Goal: Information Seeking & Learning: Learn about a topic

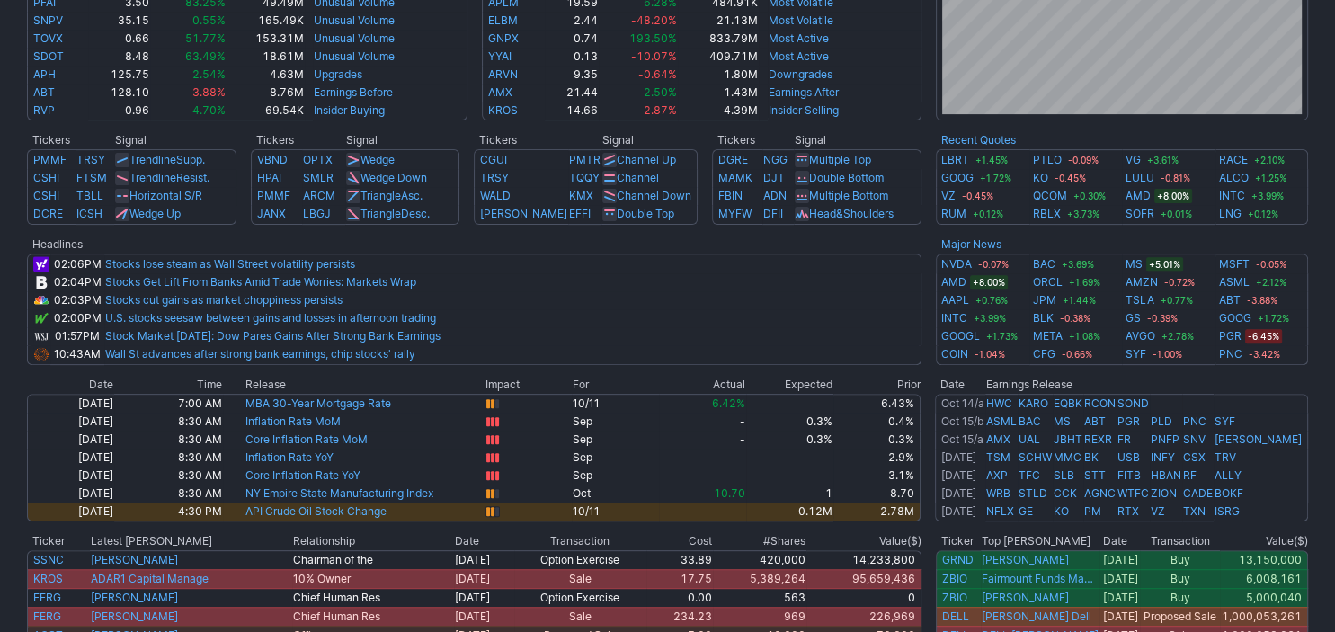
scroll to position [601, 0]
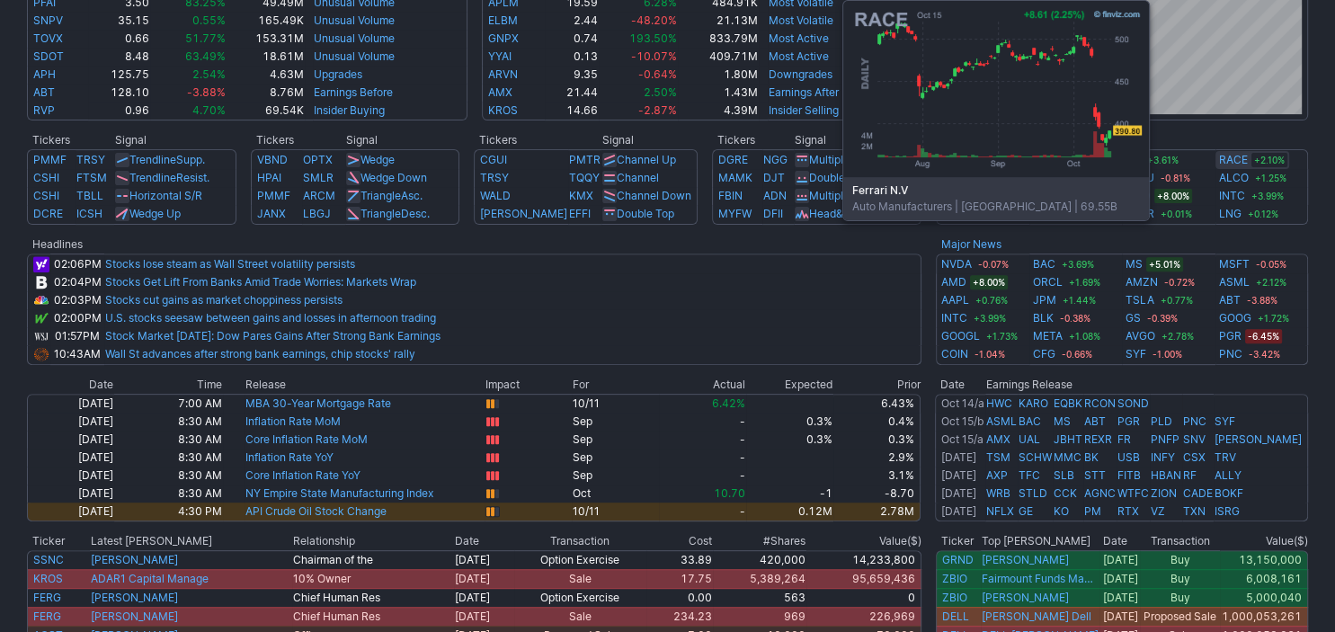
click at [1228, 162] on link "RACE" at bounding box center [1233, 160] width 29 height 18
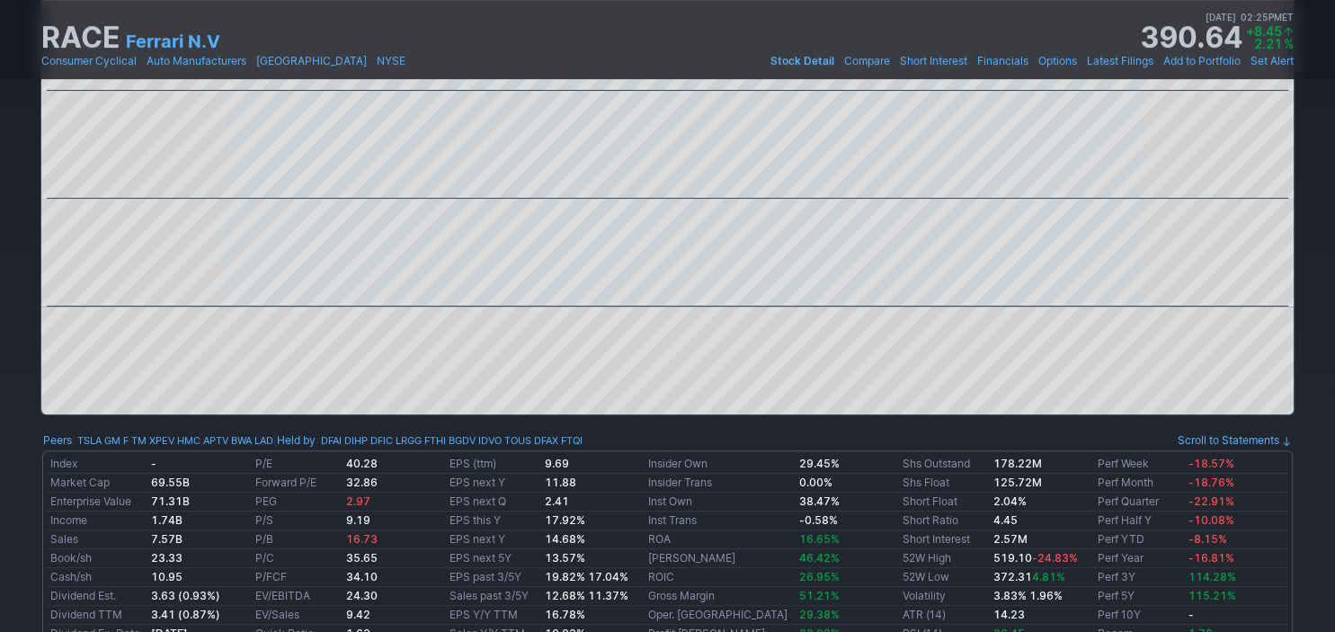
scroll to position [601, 0]
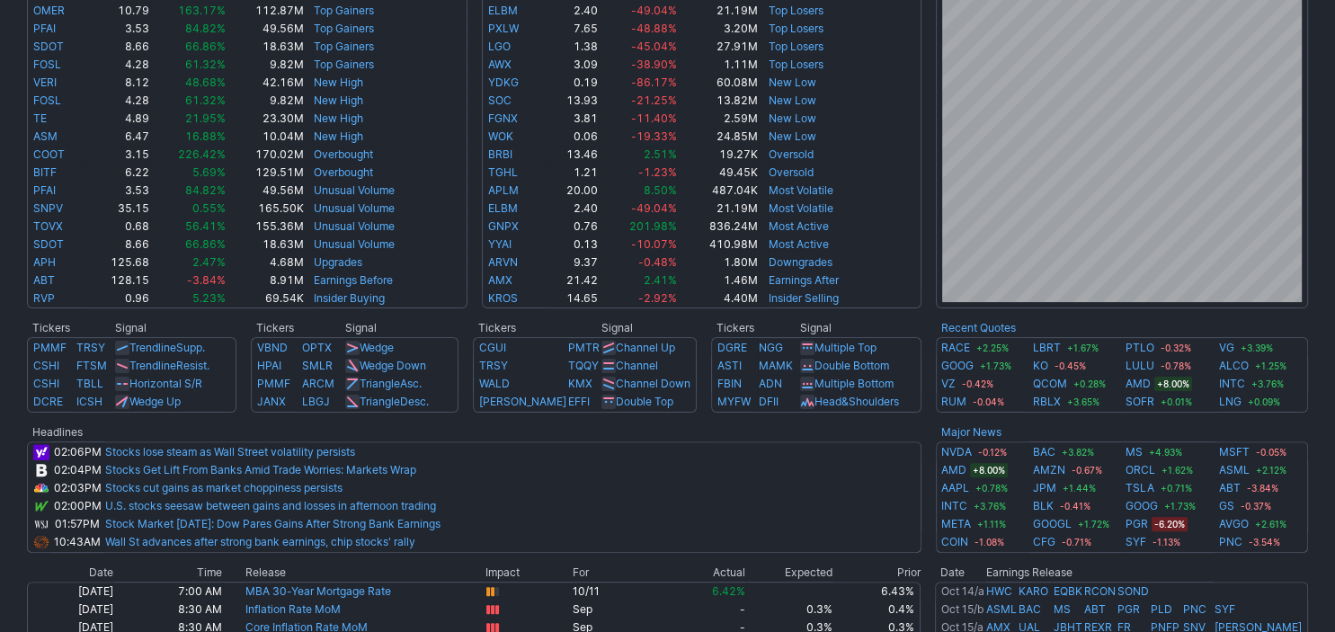
scroll to position [601, 0]
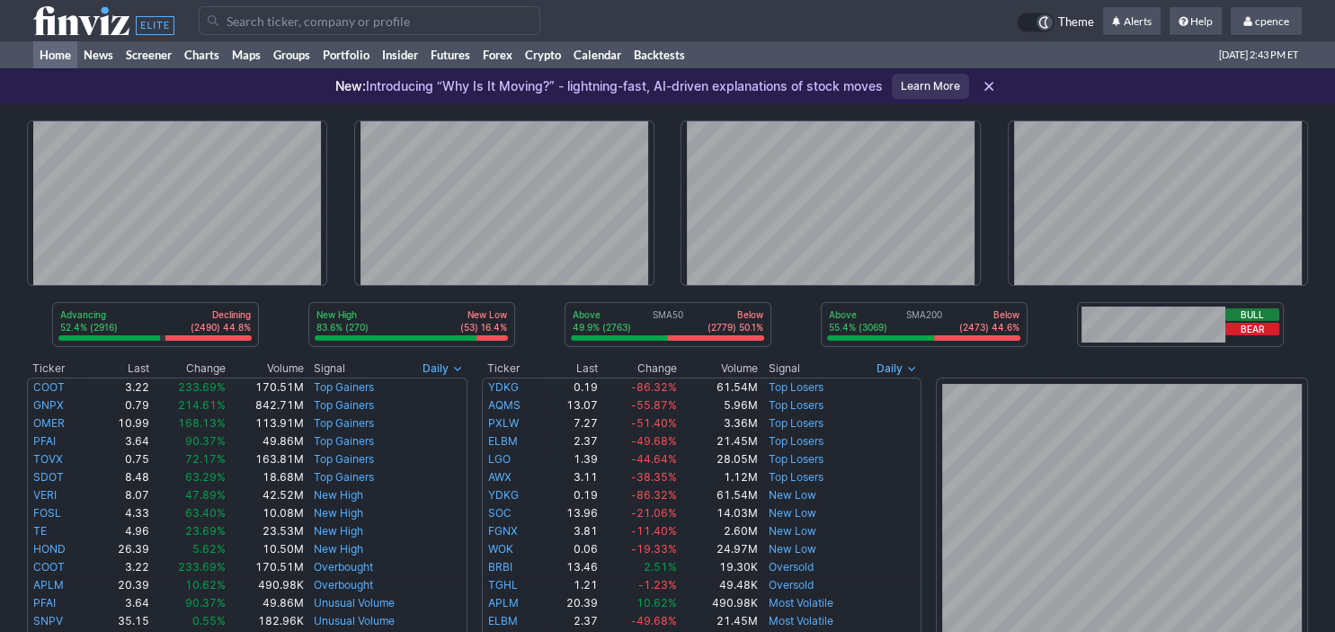
scroll to position [601, 0]
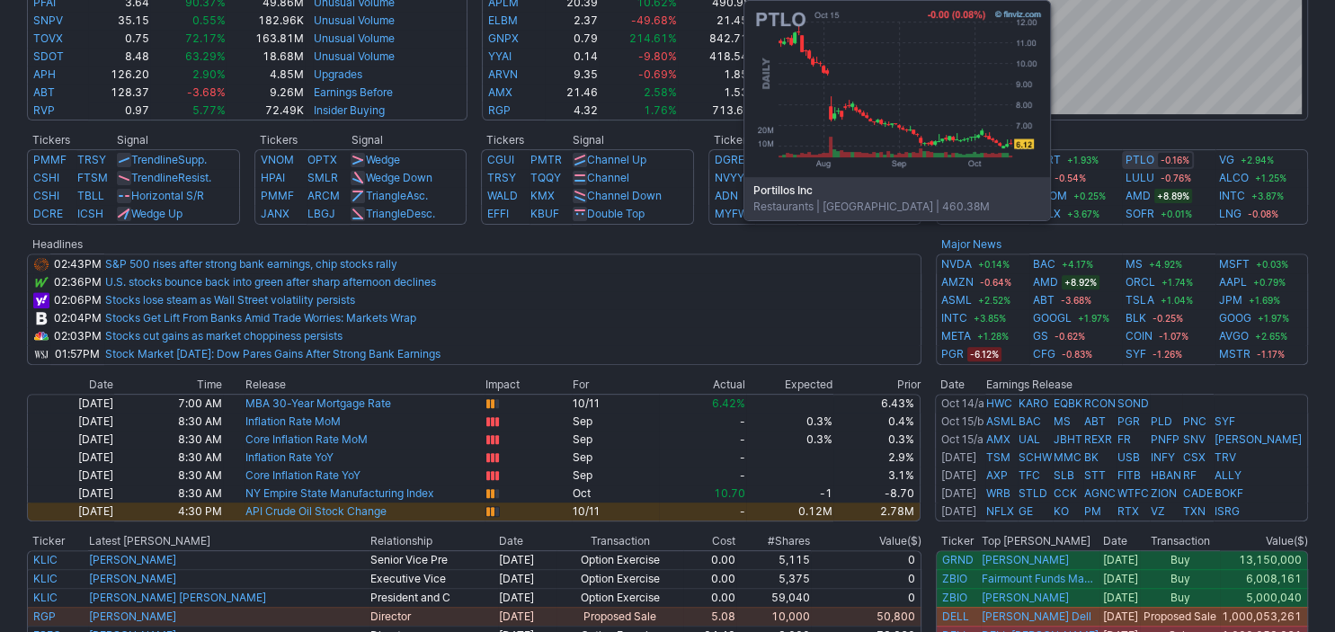
click at [1129, 159] on link "PTLO" at bounding box center [1140, 160] width 29 height 18
